Goal: Task Accomplishment & Management: Manage account settings

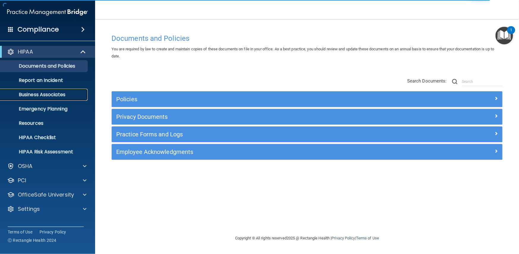
click at [64, 90] on link "Business Associates" at bounding box center [41, 95] width 94 height 12
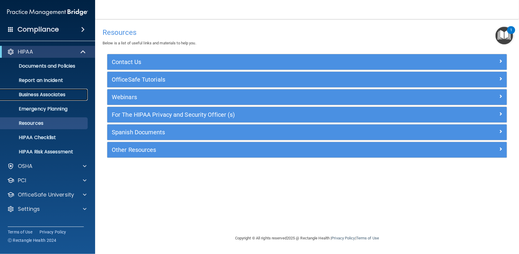
click at [54, 92] on p "Business Associates" at bounding box center [44, 95] width 81 height 6
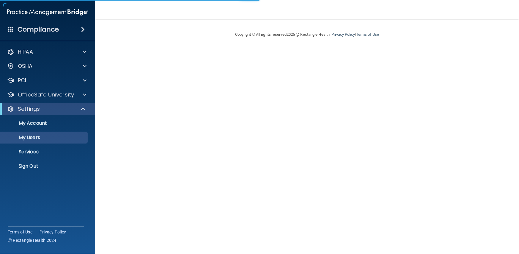
select select "20"
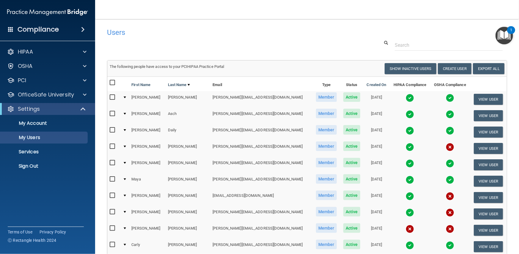
click at [501, 35] on img "Open Resource Center, 1 new notification" at bounding box center [505, 36] width 18 height 18
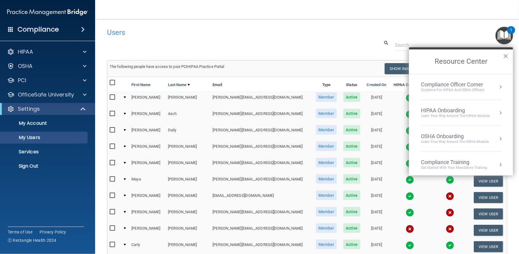
click at [330, 41] on div at bounding box center [307, 45] width 409 height 11
click at [508, 55] on button "×" at bounding box center [506, 56] width 6 height 10
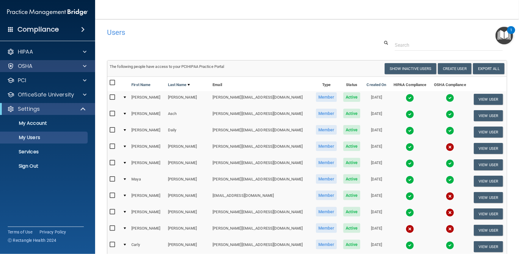
click at [21, 70] on div "OSHA" at bounding box center [47, 66] width 95 height 12
click at [84, 66] on span at bounding box center [85, 65] width 4 height 7
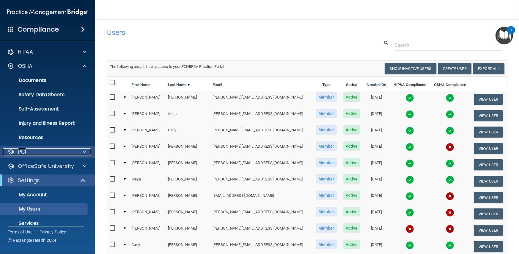
click at [32, 151] on div "PCI" at bounding box center [40, 151] width 74 height 7
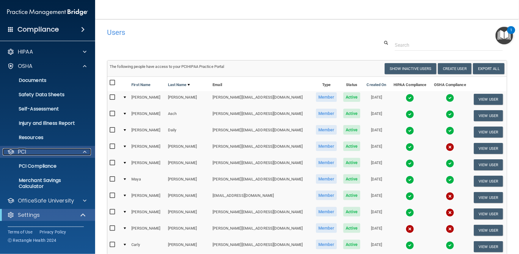
scroll to position [56, 0]
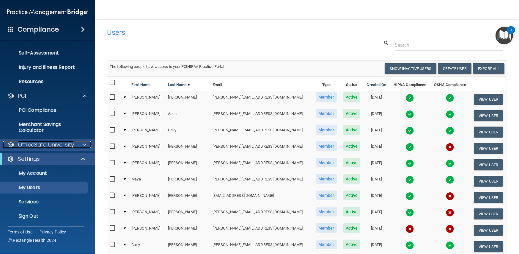
click at [62, 146] on p "OfficeSafe University" at bounding box center [46, 144] width 56 height 7
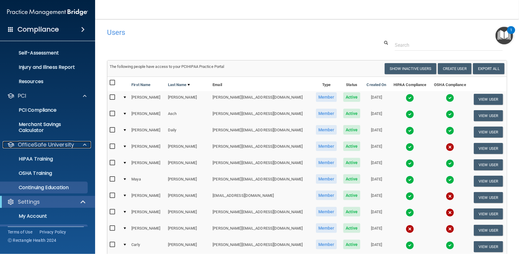
scroll to position [99, 0]
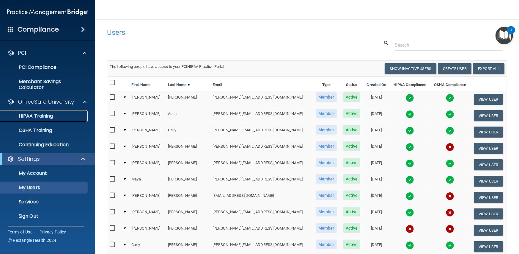
click at [44, 113] on p "HIPAA Training" at bounding box center [28, 116] width 49 height 6
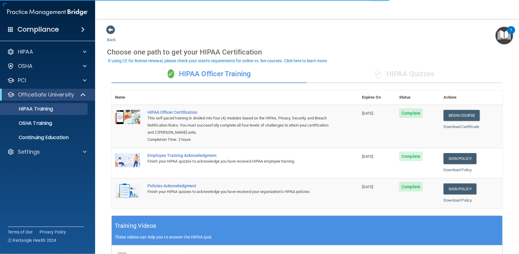
click at [18, 34] on div "Compliance" at bounding box center [47, 29] width 95 height 13
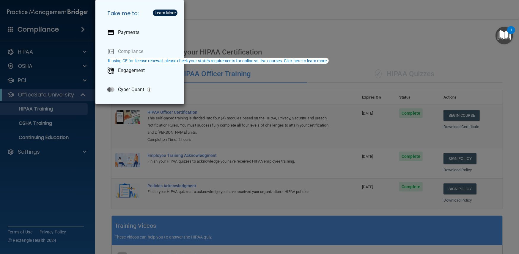
click at [55, 63] on div "Take me to: Payments Compliance Engagement Cyber Quant" at bounding box center [259, 127] width 519 height 254
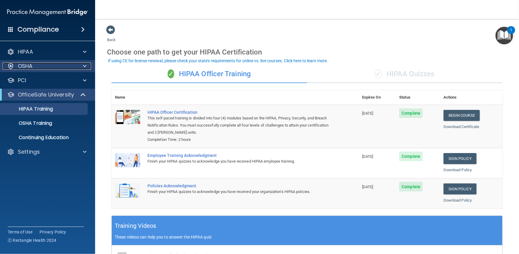
click at [51, 67] on div "OSHA" at bounding box center [40, 65] width 74 height 7
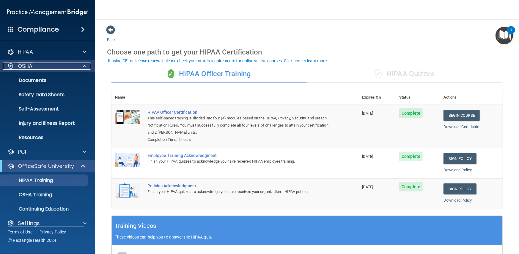
click at [44, 65] on div "OSHA" at bounding box center [40, 65] width 74 height 7
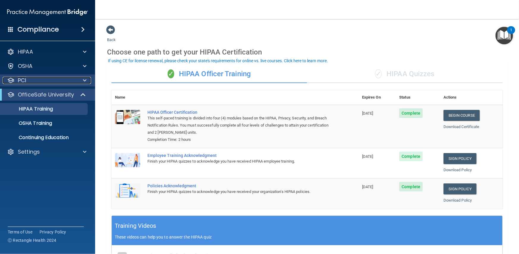
click at [37, 81] on div "PCI" at bounding box center [40, 80] width 74 height 7
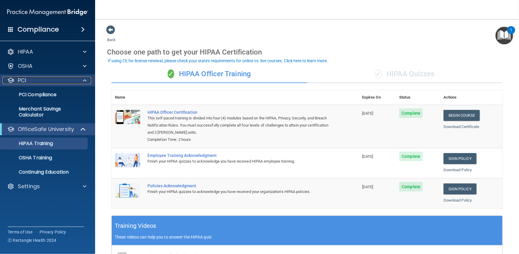
click at [41, 80] on div "PCI" at bounding box center [40, 80] width 74 height 7
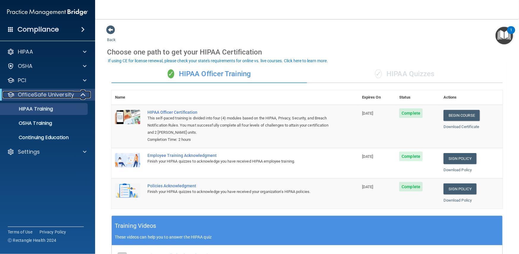
click at [41, 93] on p "OfficeSafe University" at bounding box center [46, 94] width 56 height 7
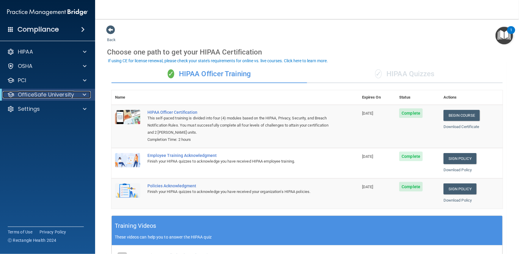
click at [41, 93] on p "OfficeSafe University" at bounding box center [46, 94] width 56 height 7
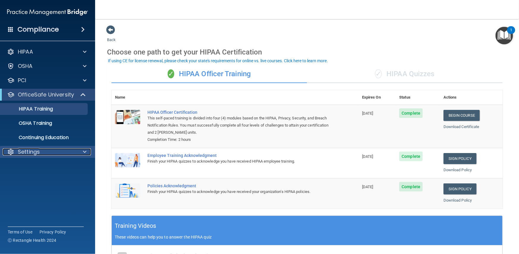
click at [33, 154] on p "Settings" at bounding box center [29, 151] width 22 height 7
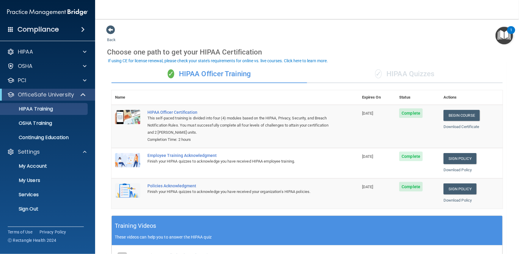
click at [28, 29] on h4 "Compliance" at bounding box center [38, 29] width 41 height 8
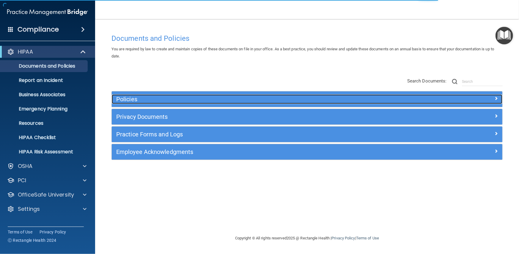
click at [144, 102] on h5 "Policies" at bounding box center [258, 99] width 284 height 7
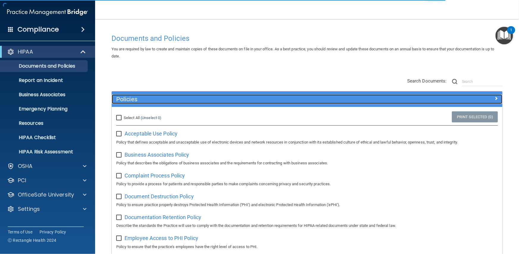
click at [143, 102] on h5 "Policies" at bounding box center [258, 99] width 284 height 7
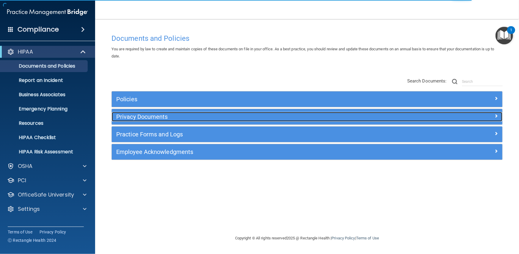
click at [140, 116] on h5 "Privacy Documents" at bounding box center [258, 116] width 284 height 7
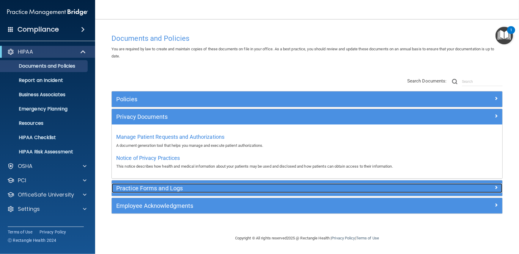
click at [149, 188] on h5 "Practice Forms and Logs" at bounding box center [258, 188] width 284 height 7
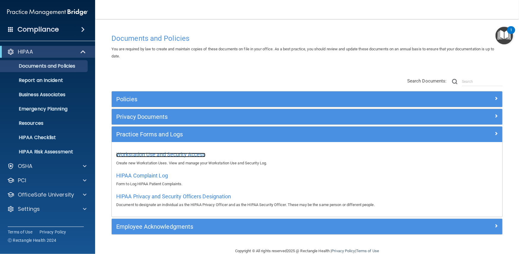
click at [161, 153] on span "Workstation Use and Security Access" at bounding box center [160, 154] width 89 height 6
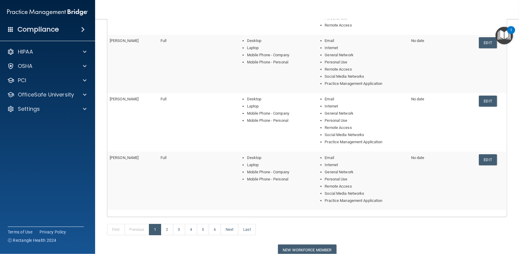
scroll to position [178, 0]
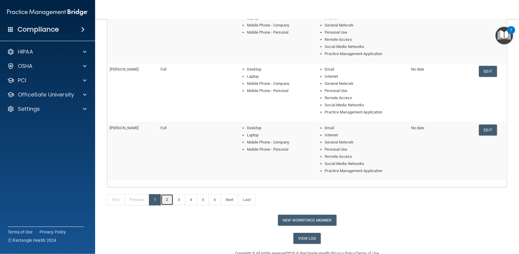
click at [172, 198] on link "2" at bounding box center [167, 199] width 12 height 11
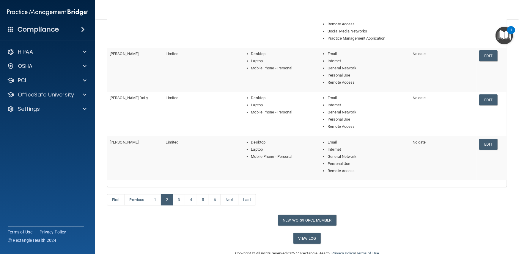
scroll to position [192, 0]
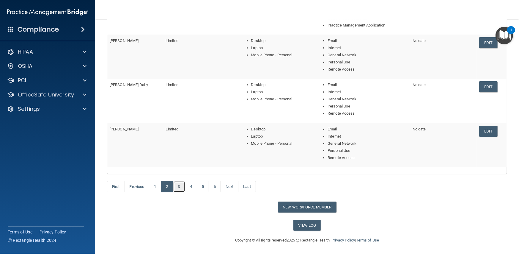
click at [178, 187] on link "3" at bounding box center [179, 186] width 12 height 11
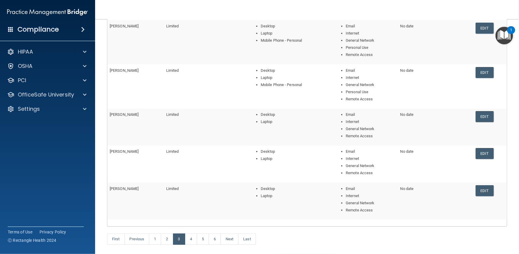
scroll to position [119, 0]
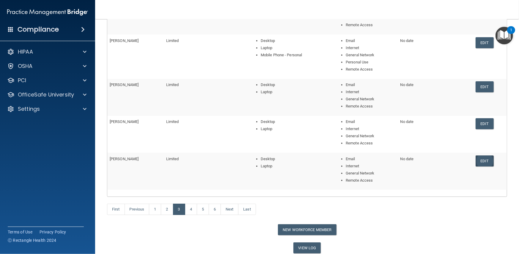
click at [486, 158] on link "Edit" at bounding box center [485, 160] width 18 height 11
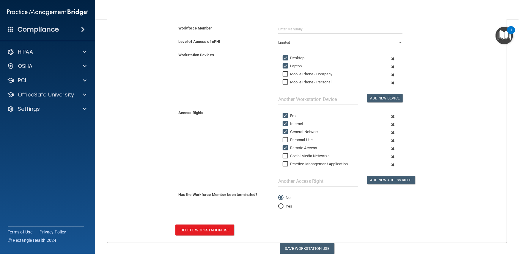
scroll to position [122, 0]
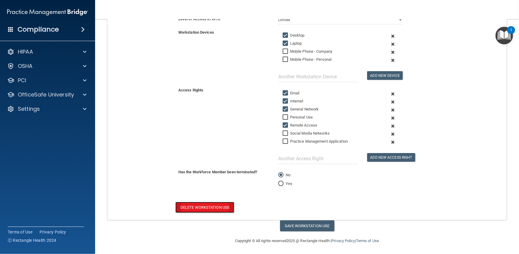
click at [222, 204] on button "Delete Workstation Use" at bounding box center [204, 207] width 59 height 11
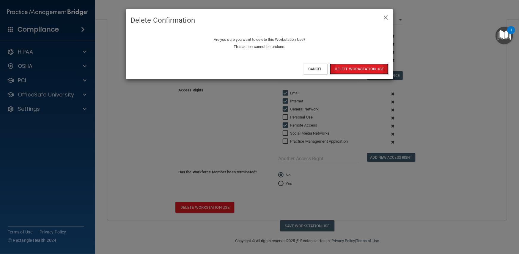
click at [349, 67] on button "Delete Workstation Use" at bounding box center [359, 68] width 59 height 11
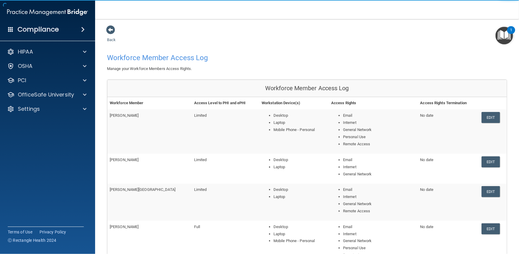
scroll to position [30, 0]
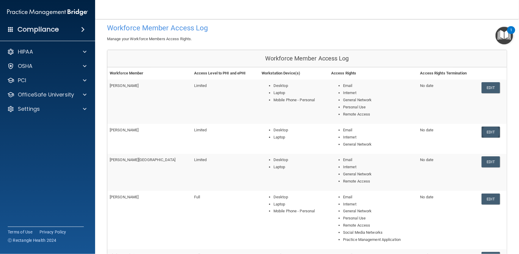
click at [482, 130] on link "Edit" at bounding box center [491, 131] width 18 height 11
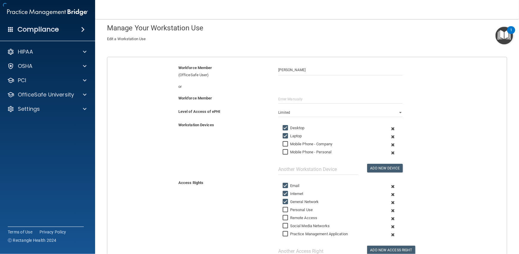
scroll to position [122, 0]
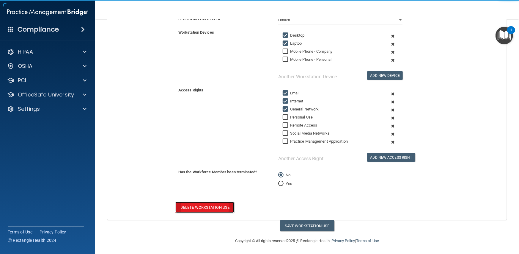
click at [214, 209] on button "Delete Workstation Use" at bounding box center [204, 207] width 59 height 11
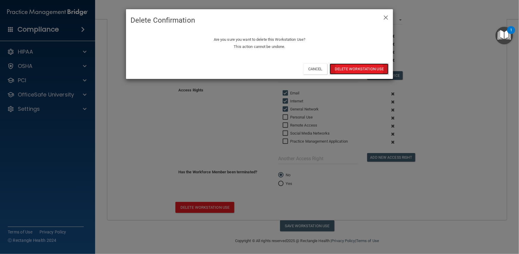
click at [349, 64] on button "Delete Workstation Use" at bounding box center [359, 68] width 59 height 11
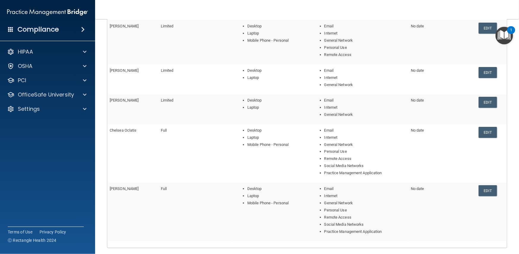
scroll to position [163, 0]
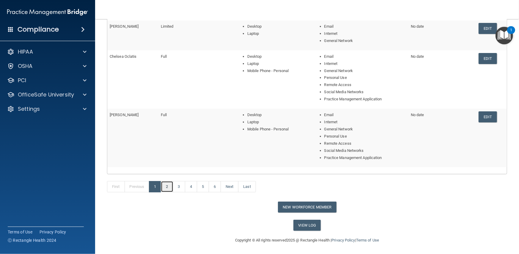
click at [167, 186] on link "2" at bounding box center [167, 186] width 12 height 11
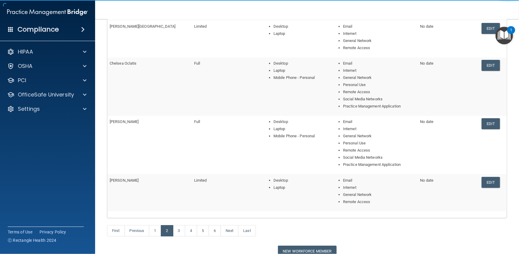
scroll to position [163, 0]
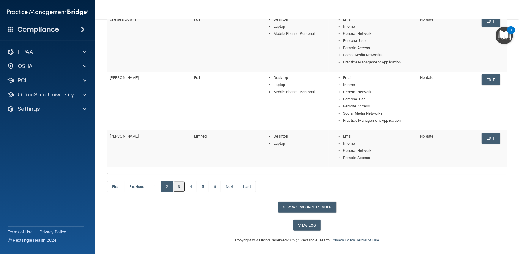
click at [178, 187] on link "3" at bounding box center [179, 186] width 12 height 11
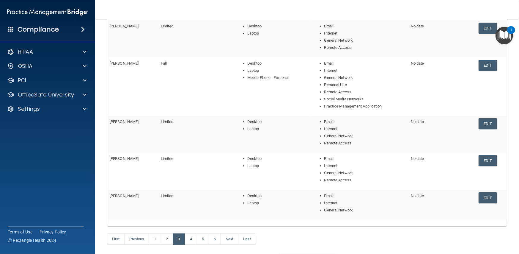
scroll to position [119, 0]
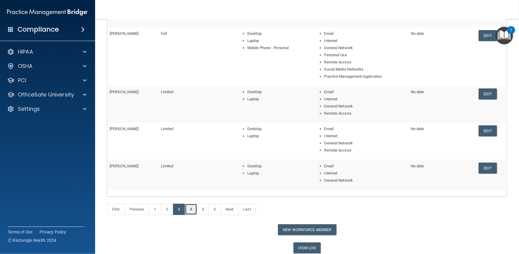
click at [195, 210] on link "4" at bounding box center [191, 208] width 12 height 11
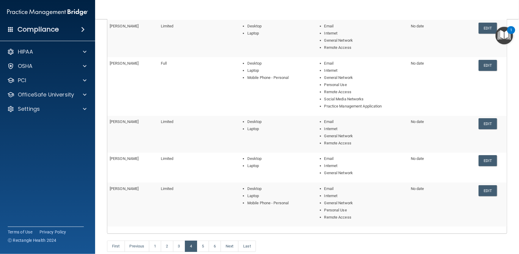
scroll to position [149, 0]
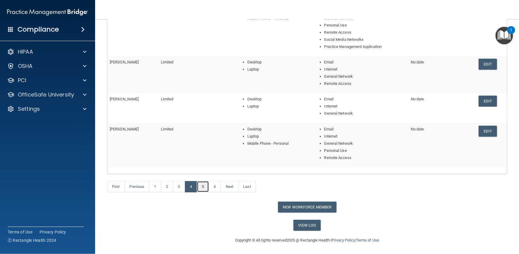
click at [203, 185] on link "5" at bounding box center [203, 186] width 12 height 11
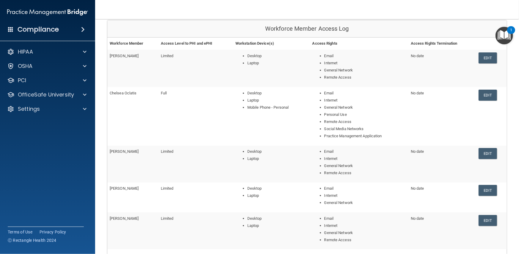
scroll to position [142, 0]
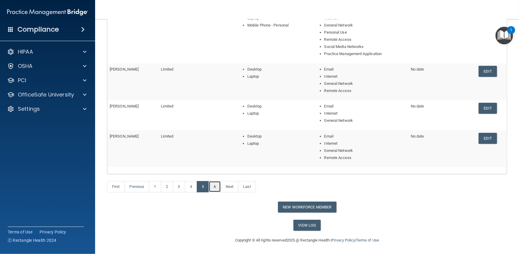
click at [214, 187] on link "6" at bounding box center [215, 186] width 12 height 11
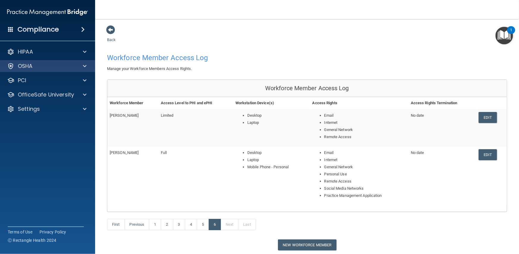
click at [41, 62] on div "OSHA" at bounding box center [47, 66] width 95 height 12
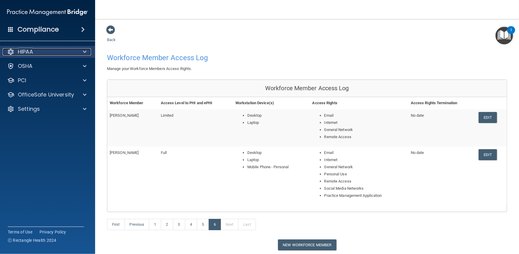
click at [82, 48] on div at bounding box center [83, 51] width 15 height 7
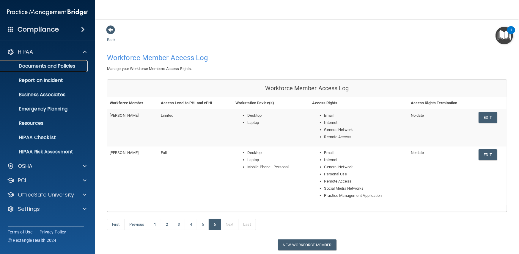
click at [53, 68] on p "Documents and Policies" at bounding box center [44, 66] width 81 height 6
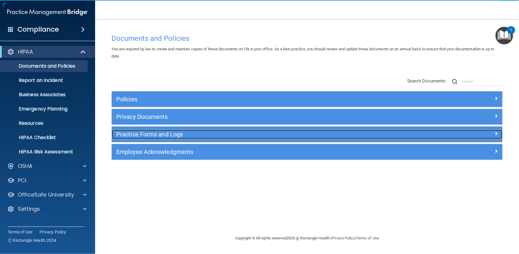
click at [167, 137] on h5 "Practice Forms and Logs" at bounding box center [258, 134] width 284 height 7
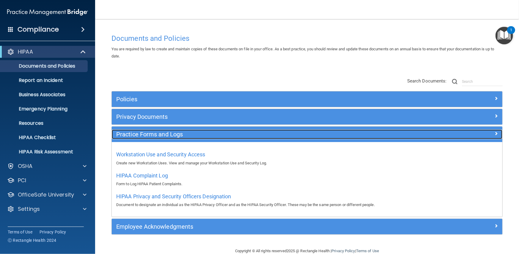
click at [167, 137] on h5 "Practice Forms and Logs" at bounding box center [258, 134] width 284 height 7
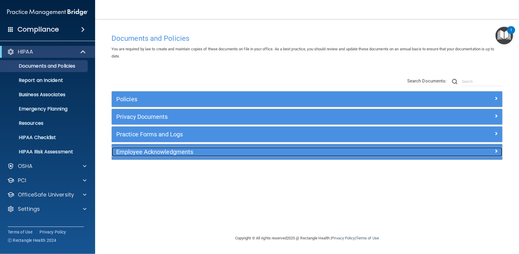
click at [163, 148] on h5 "Employee Acknowledgments" at bounding box center [258, 151] width 284 height 7
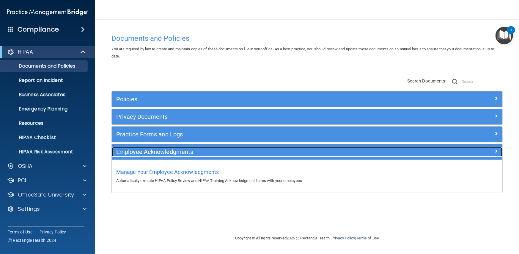
click at [163, 148] on h5 "Employee Acknowledgments" at bounding box center [258, 151] width 284 height 7
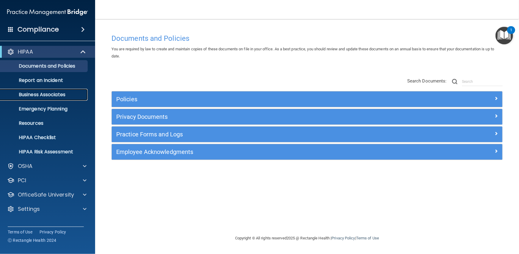
click at [51, 92] on p "Business Associates" at bounding box center [44, 95] width 81 height 6
